Goal: Task Accomplishment & Management: Complete application form

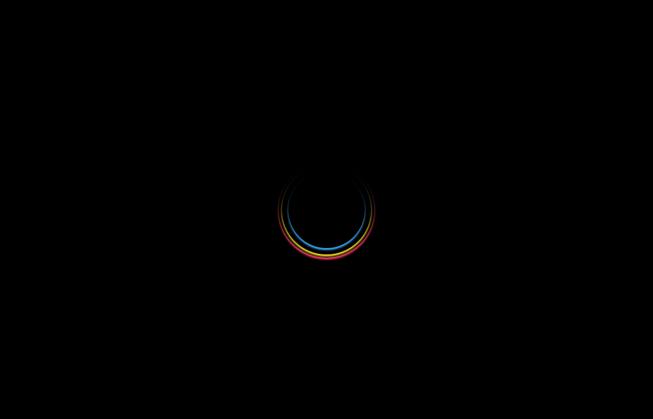
select select
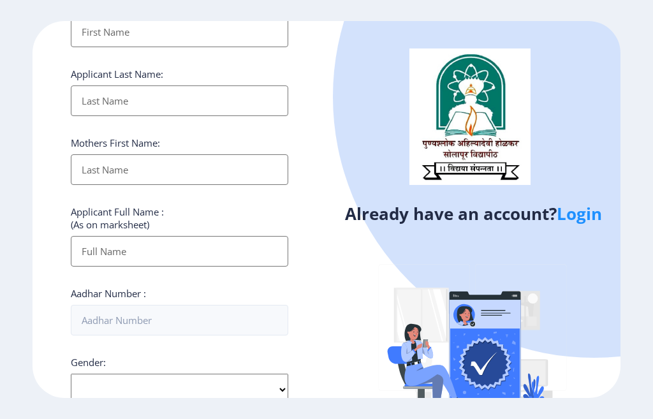
scroll to position [191, 0]
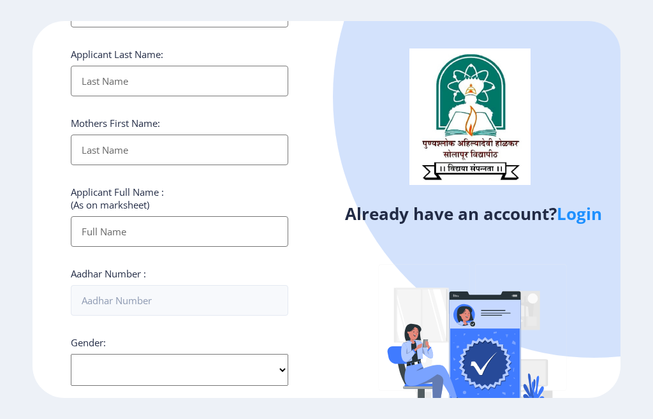
click at [582, 214] on link "Login" at bounding box center [579, 213] width 45 height 23
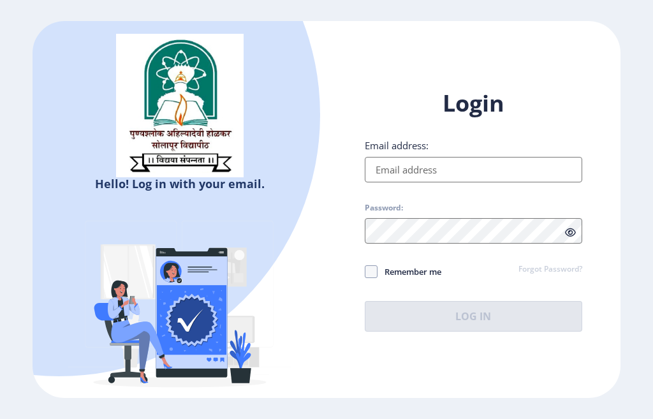
click at [420, 171] on input "Email address:" at bounding box center [473, 170] width 217 height 26
type input "[EMAIL_ADDRESS][DOMAIN_NAME]"
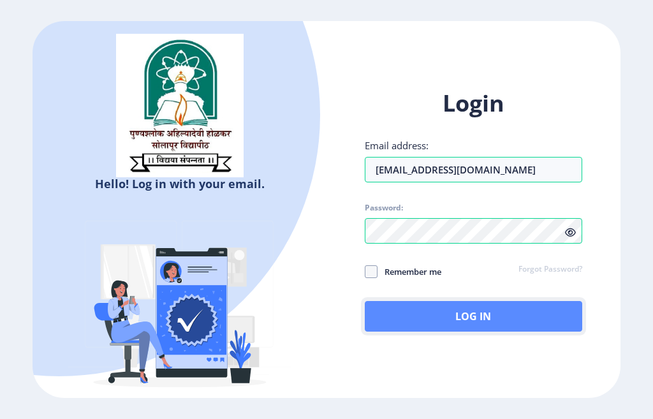
click at [383, 323] on button "Log In" at bounding box center [473, 316] width 217 height 31
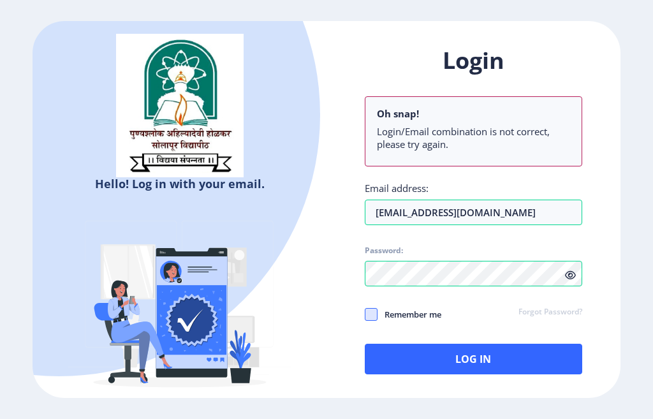
click at [371, 272] on div "Login Oh snap! Login/Email combination is not correct, please try again. Email …" at bounding box center [473, 209] width 217 height 329
click at [372, 314] on span at bounding box center [371, 314] width 13 height 13
click at [365, 314] on input "Remember me" at bounding box center [365, 314] width 1 height 1
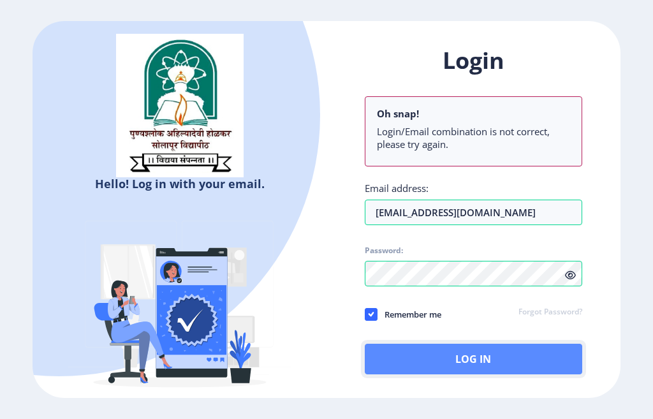
click at [412, 360] on button "Log In" at bounding box center [473, 359] width 217 height 31
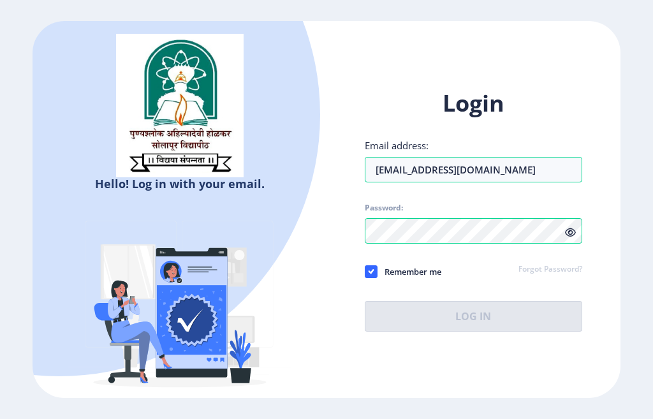
click at [568, 233] on icon at bounding box center [570, 233] width 11 height 10
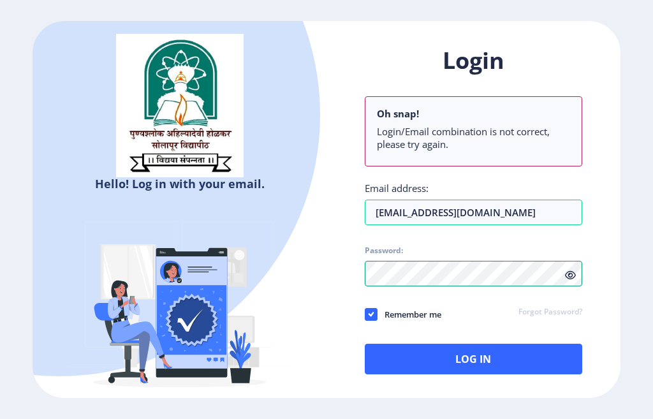
click at [346, 263] on div "Login Oh snap! Login/Email combination is not correct, please try again. Email …" at bounding box center [474, 220] width 294 height 388
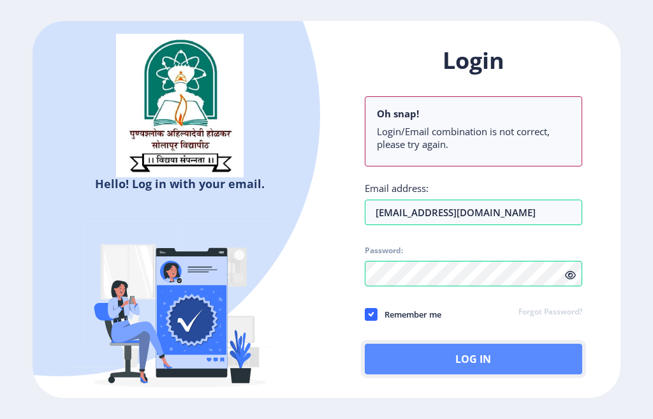
click at [428, 360] on button "Log In" at bounding box center [473, 359] width 217 height 31
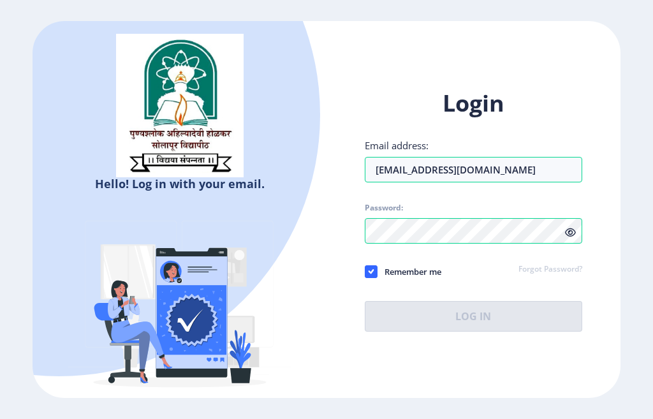
click at [481, 200] on div "Login Email address: amrutamahajan1424@gmail.com Password: Remember me Forgot P…" at bounding box center [473, 210] width 217 height 244
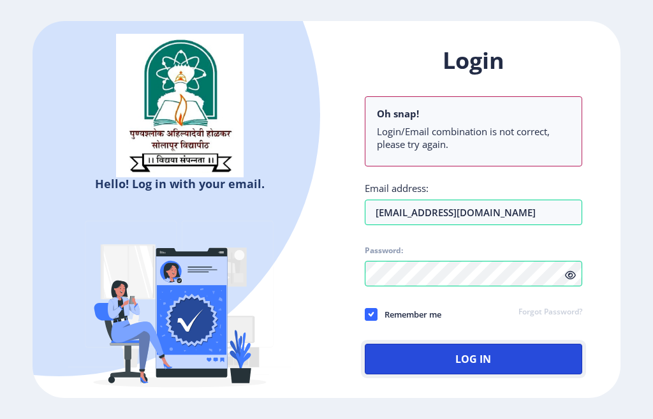
click at [430, 355] on button "Log In" at bounding box center [473, 359] width 217 height 31
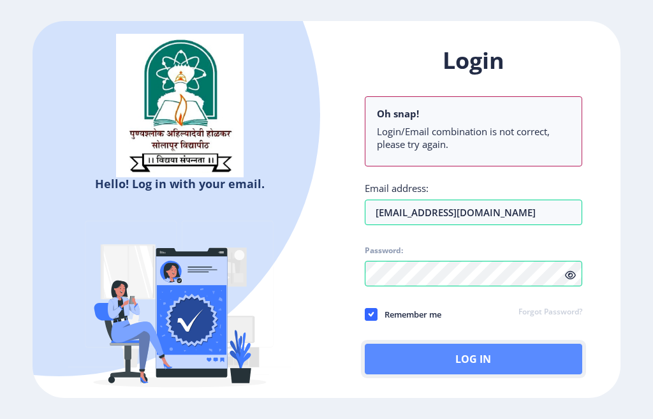
click at [444, 359] on button "Log In" at bounding box center [473, 359] width 217 height 31
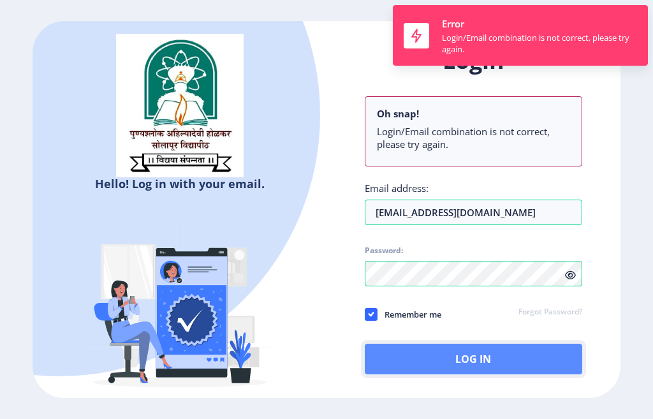
click at [463, 363] on button "Log In" at bounding box center [473, 359] width 217 height 31
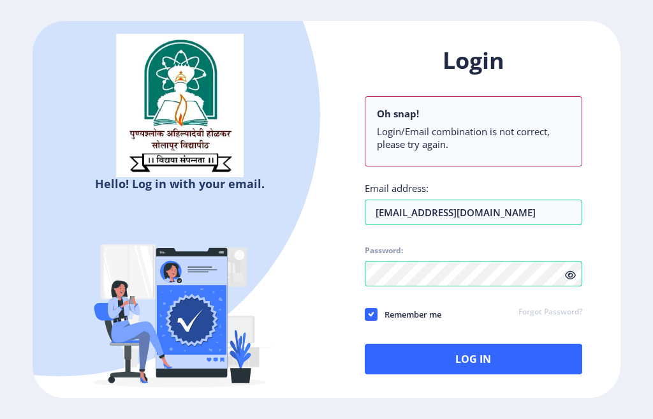
click at [564, 233] on div "Login Oh snap! Login/Email combination is not correct, please try again. Email …" at bounding box center [473, 209] width 217 height 329
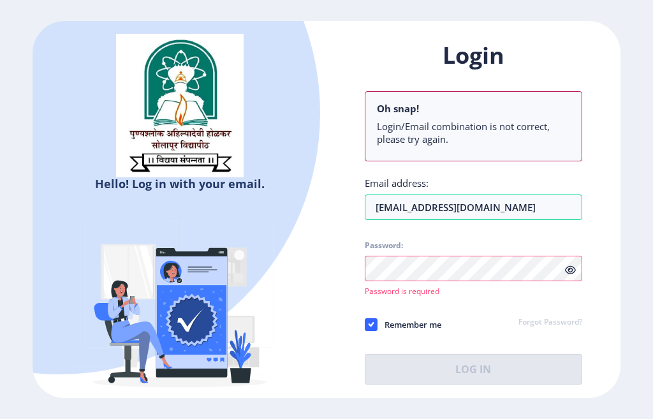
click at [403, 305] on div "Login Oh snap! Login/Email combination is not correct, please try again. Email …" at bounding box center [473, 212] width 217 height 344
click at [494, 339] on div "Login Oh snap! Login/Email combination is not correct, please try again. Email …" at bounding box center [473, 212] width 217 height 344
click at [374, 327] on span at bounding box center [371, 324] width 13 height 13
click at [365, 325] on input "Remember me" at bounding box center [365, 324] width 1 height 1
checkbox input "false"
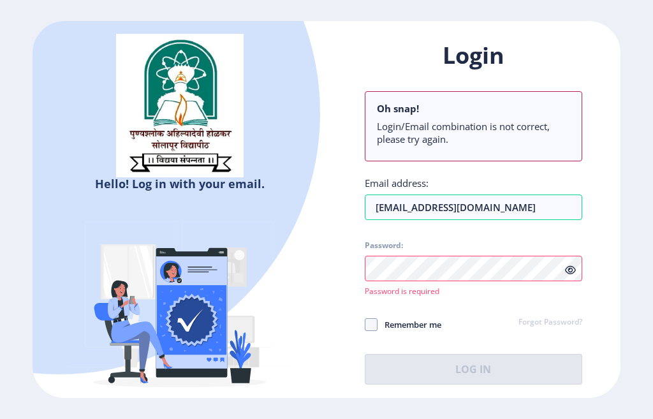
click at [481, 328] on div "Remember me Forgot Password?" at bounding box center [473, 325] width 217 height 17
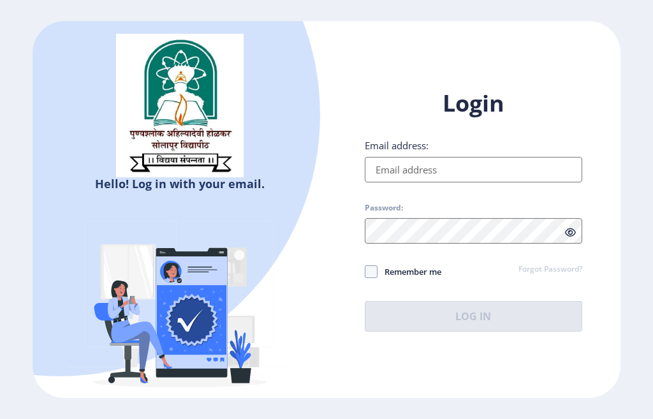
click at [381, 173] on input "Email address:" at bounding box center [473, 170] width 217 height 26
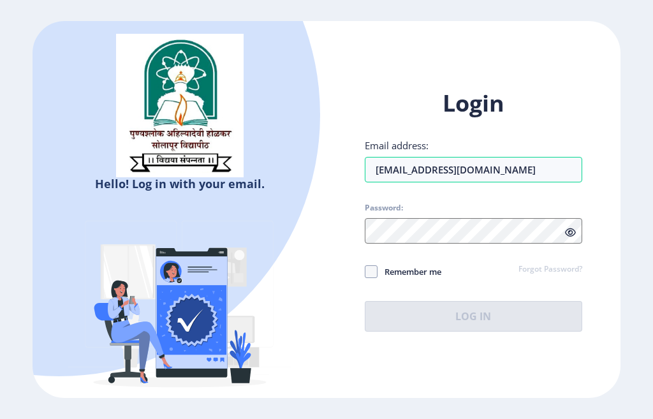
click at [494, 198] on div "Login Email address: amrutamahajan1424@gmail.com Password: Remember me Forgot P…" at bounding box center [473, 210] width 217 height 244
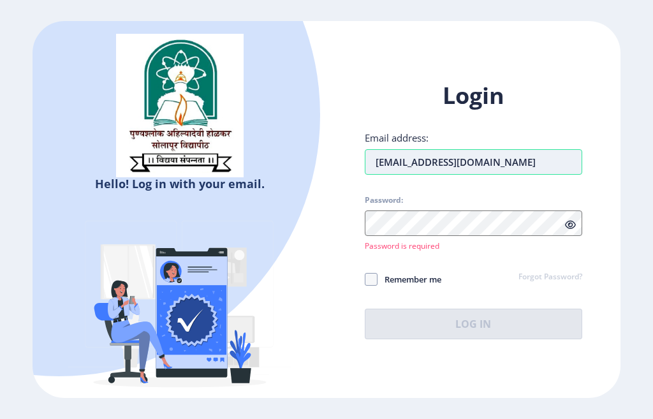
click at [537, 163] on input "[EMAIL_ADDRESS][DOMAIN_NAME]" at bounding box center [473, 162] width 217 height 26
type input "a"
drag, startPoint x: 320, startPoint y: 246, endPoint x: 337, endPoint y: 251, distance: 18.6
click at [321, 246] on div "Hello! Log in with your email. Don't have an account? Register" at bounding box center [180, 220] width 294 height 399
click at [524, 278] on link "Forgot Password?" at bounding box center [550, 277] width 64 height 11
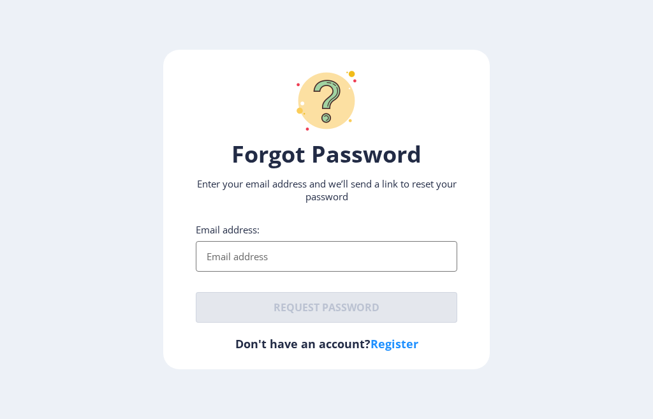
click at [218, 260] on input "Email address:" at bounding box center [326, 256] width 261 height 31
type input "[EMAIL_ADDRESS][DOMAIN_NAME]"
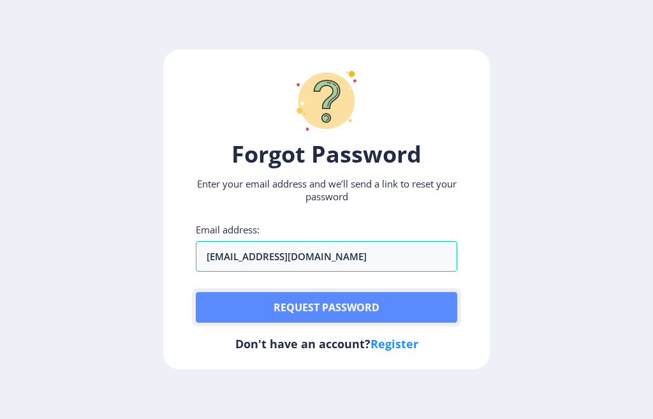
click at [314, 312] on button "Request password" at bounding box center [326, 307] width 261 height 31
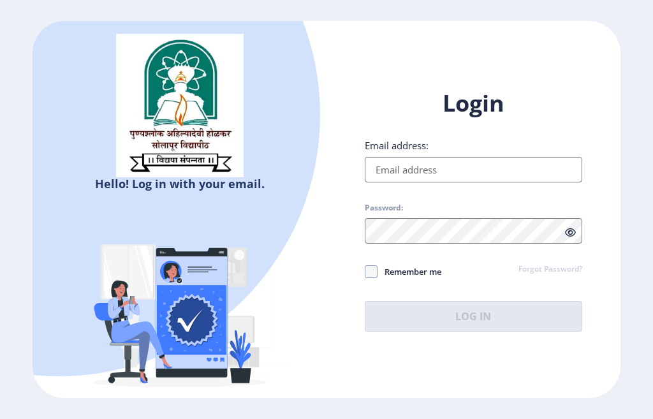
click at [406, 167] on input "Email address:" at bounding box center [473, 170] width 217 height 26
type input "[EMAIL_ADDRESS][DOMAIN_NAME]"
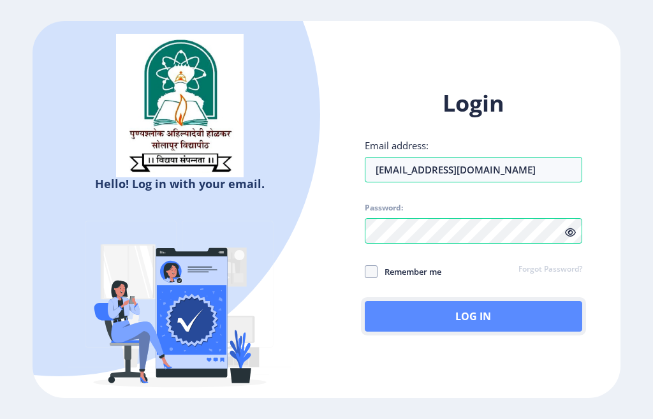
click at [417, 328] on button "Log In" at bounding box center [473, 316] width 217 height 31
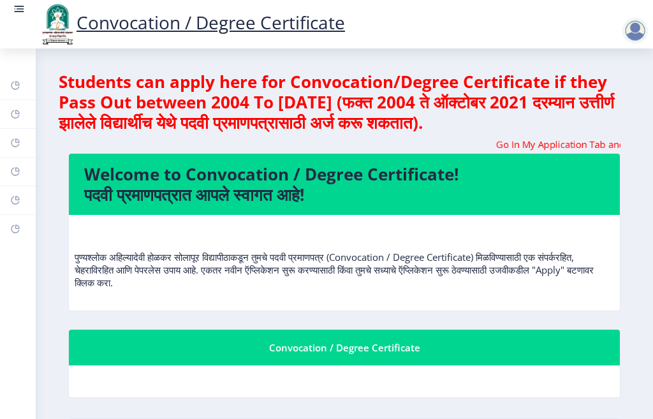
click at [14, 8] on rect at bounding box center [19, 9] width 13 height 13
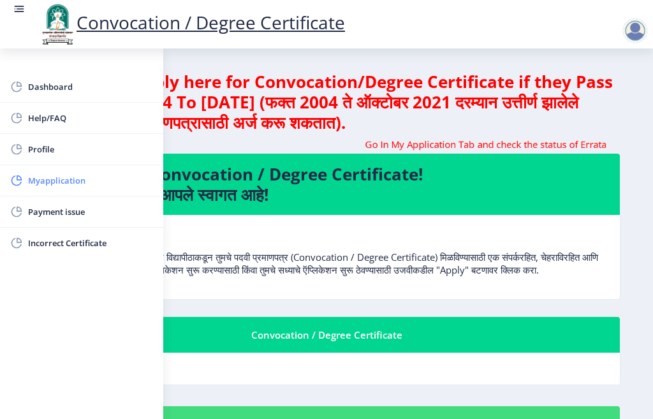
click at [70, 180] on span "Myapplication" at bounding box center [90, 180] width 125 height 15
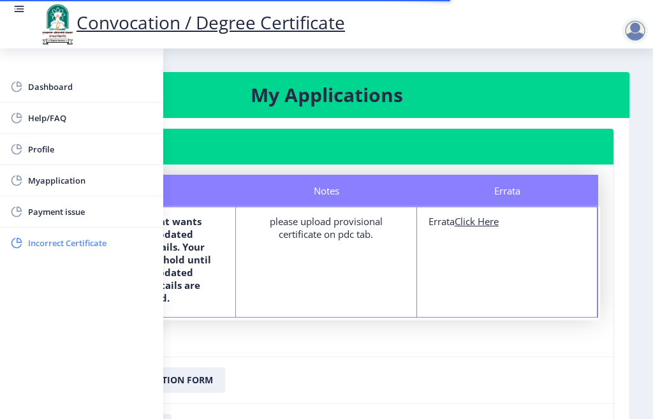
click at [84, 247] on span "Incorrect Certificate" at bounding box center [90, 242] width 125 height 15
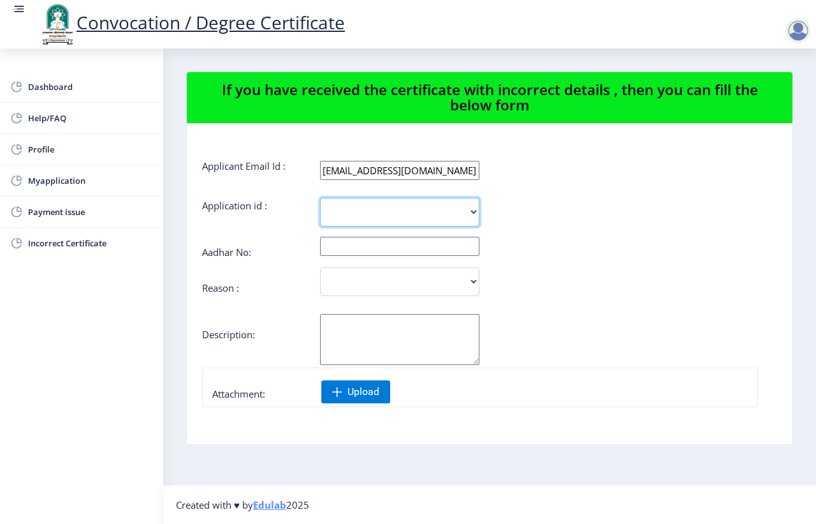
drag, startPoint x: 606, startPoint y: 4, endPoint x: 343, endPoint y: 212, distance: 335.4
click at [343, 212] on select "2161" at bounding box center [399, 212] width 159 height 29
select select "2161"
click at [320, 198] on select "2161" at bounding box center [399, 212] width 159 height 29
click at [341, 251] on input "text" at bounding box center [399, 246] width 159 height 19
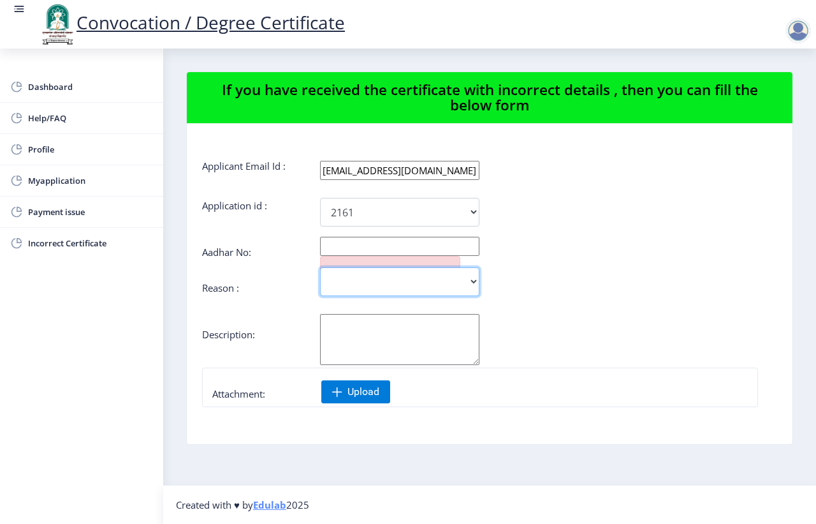
click at [355, 277] on select "Incorrect Course Name Incorrect Name/ Fathers Name Others" at bounding box center [399, 281] width 159 height 29
select select "Others"
click at [320, 267] on select "Incorrect Course Name Incorrect Name/ Fathers Name Others" at bounding box center [399, 281] width 159 height 29
click at [284, 243] on form "Applicant Email Id : [EMAIL_ADDRESS][DOMAIN_NAME] Application id : 2161 Aadhar …" at bounding box center [489, 363] width 575 height 409
click at [335, 243] on input "text" at bounding box center [399, 246] width 159 height 19
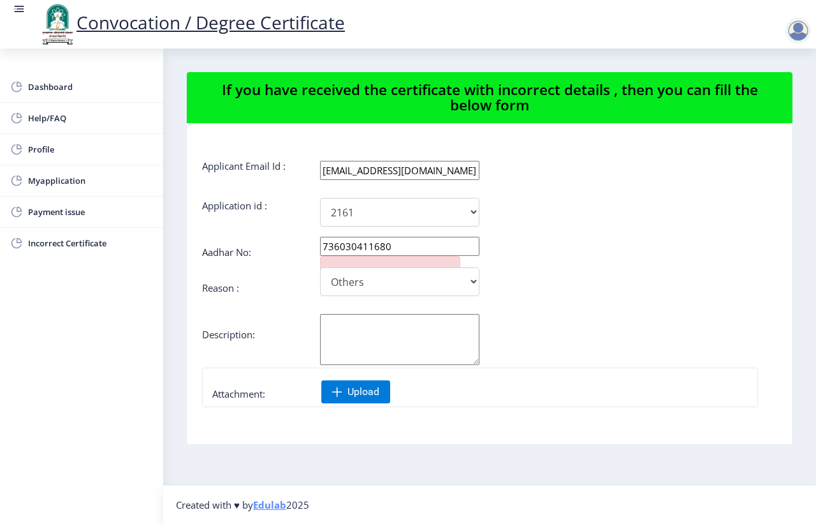
type input "736030411680"
click at [339, 324] on textarea "Aadhar No:" at bounding box center [399, 339] width 159 height 51
type textarea "PROVISIONAL CERTIFICATE"
click at [330, 399] on span "Upload" at bounding box center [355, 391] width 69 height 23
click at [652, 43] on div at bounding box center [801, 24] width 56 height 43
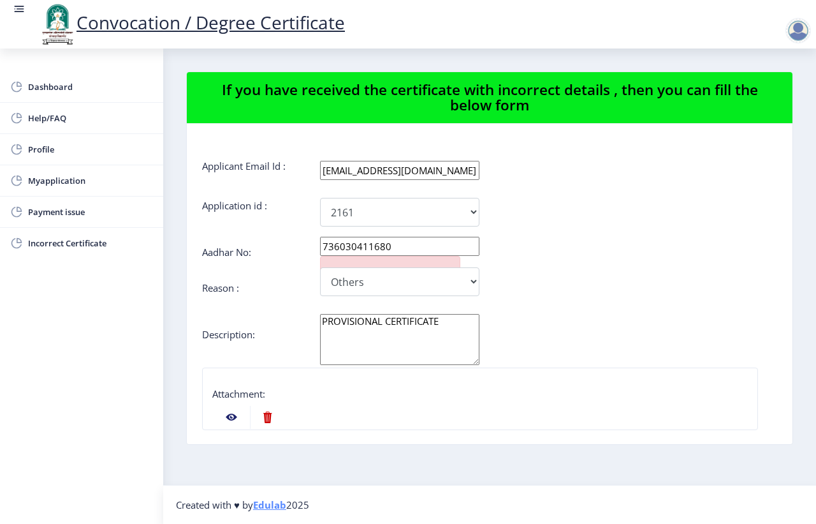
click at [652, 40] on div at bounding box center [799, 31] width 26 height 26
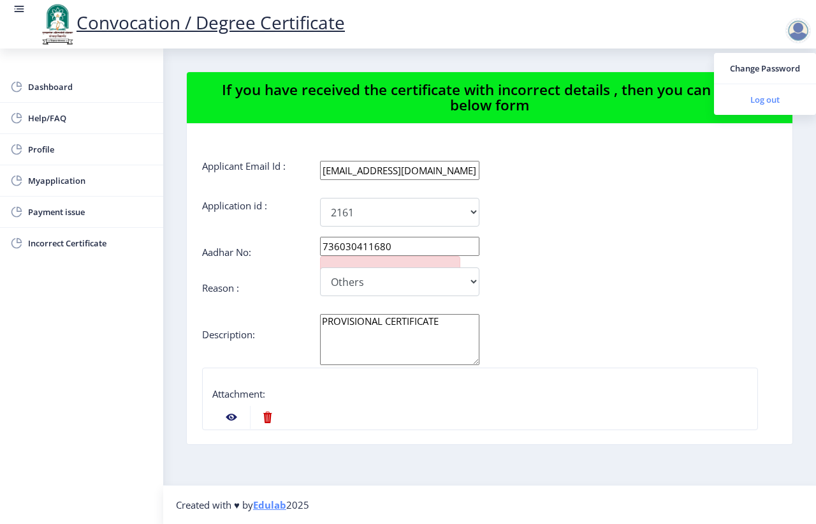
click at [652, 99] on span "Log out" at bounding box center [765, 99] width 82 height 15
